Goal: Information Seeking & Learning: Learn about a topic

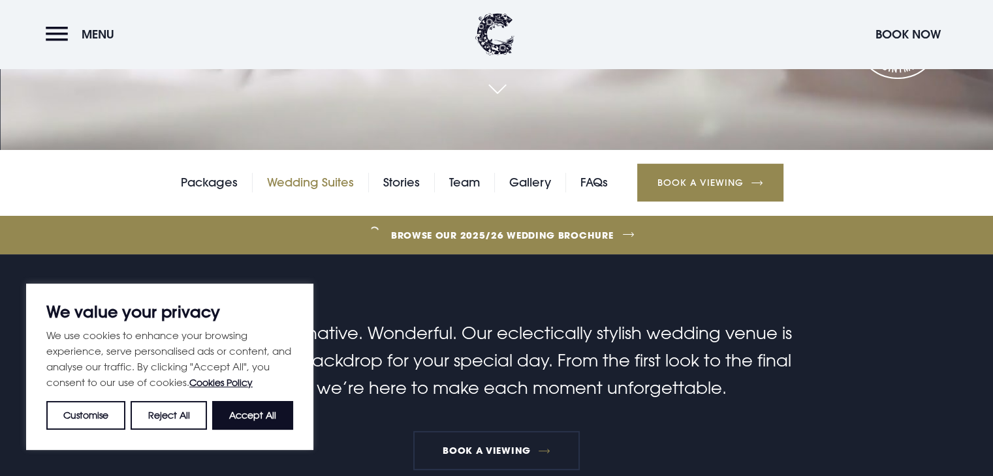
click at [339, 183] on link "Wedding Suites" at bounding box center [310, 183] width 87 height 20
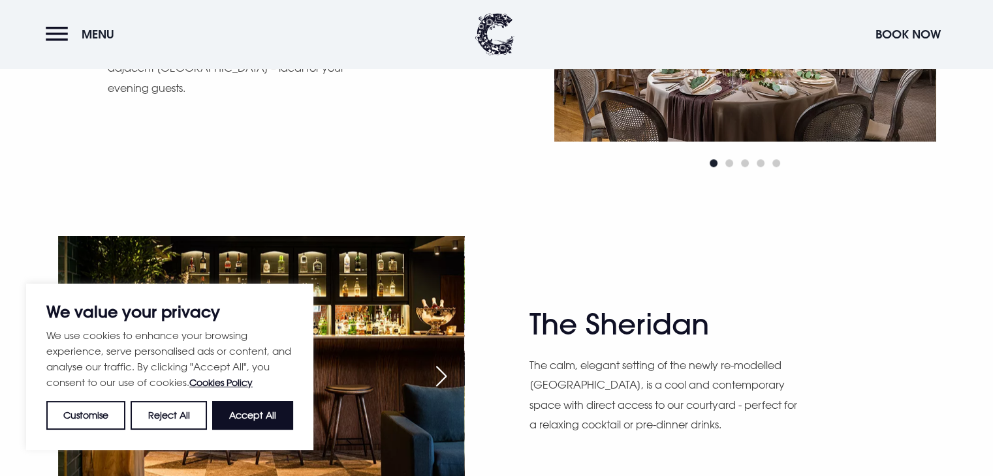
scroll to position [1436, 0]
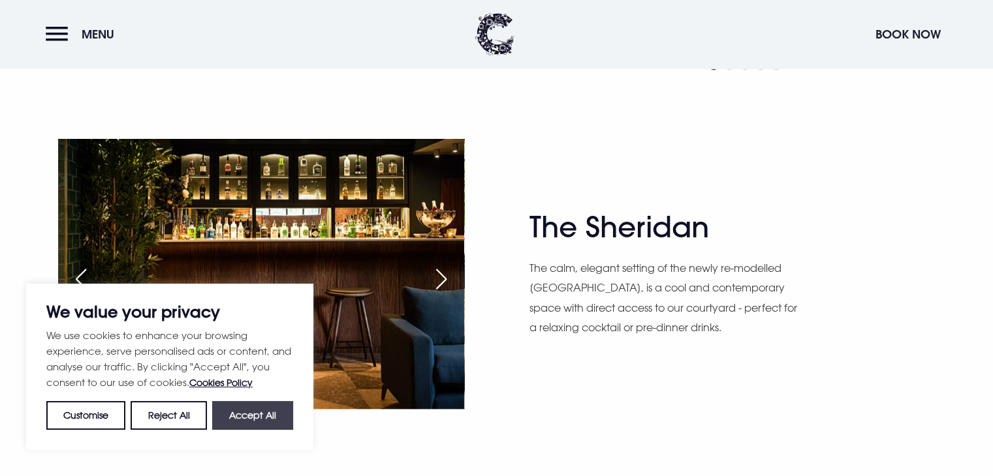
click at [260, 405] on button "Accept All" at bounding box center [252, 415] width 81 height 29
checkbox input "true"
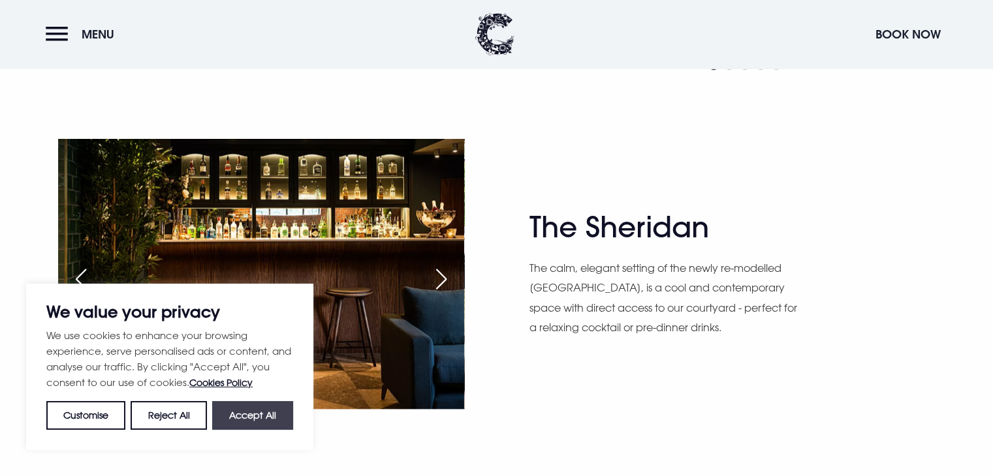
checkbox input "true"
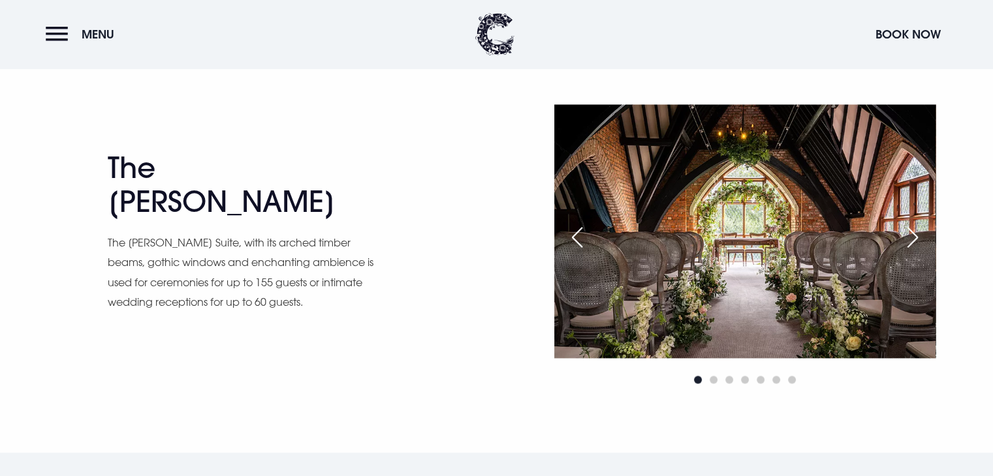
scroll to position [1631, 0]
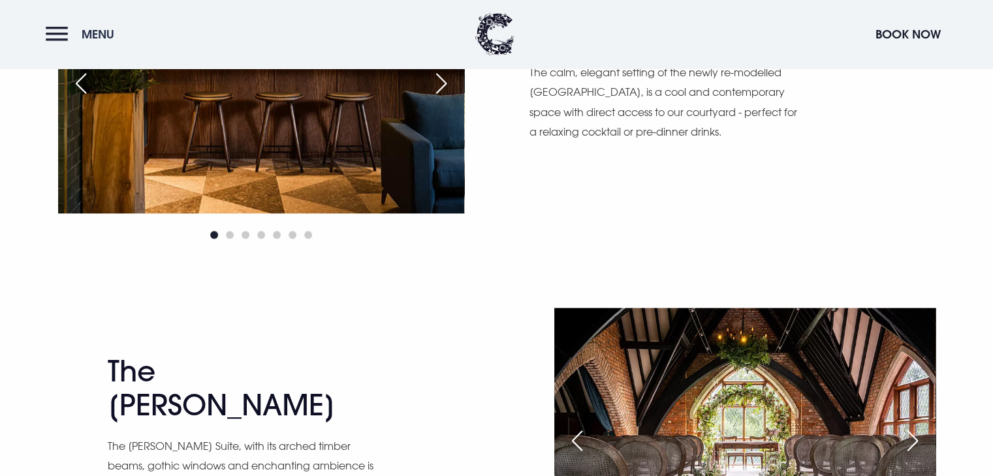
click at [54, 33] on button "Menu" at bounding box center [83, 34] width 75 height 28
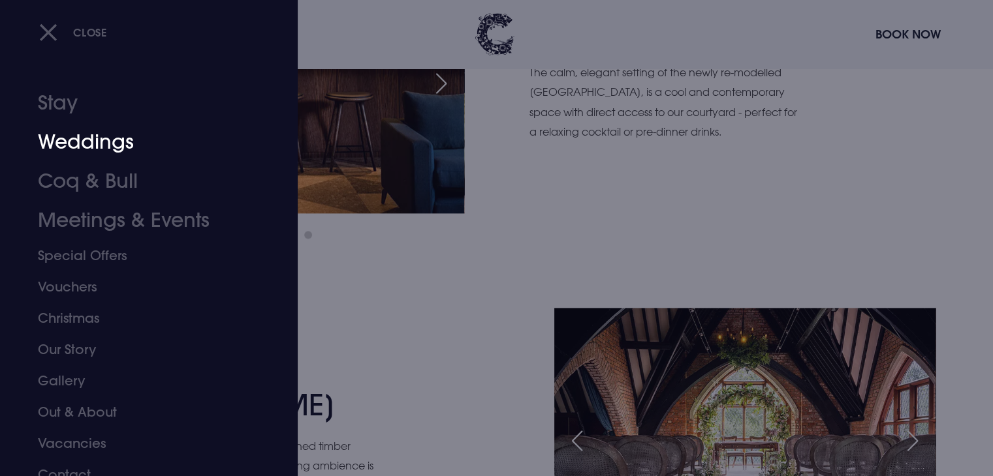
click at [142, 134] on link "Weddings" at bounding box center [141, 142] width 206 height 39
